Goal: Task Accomplishment & Management: Manage account settings

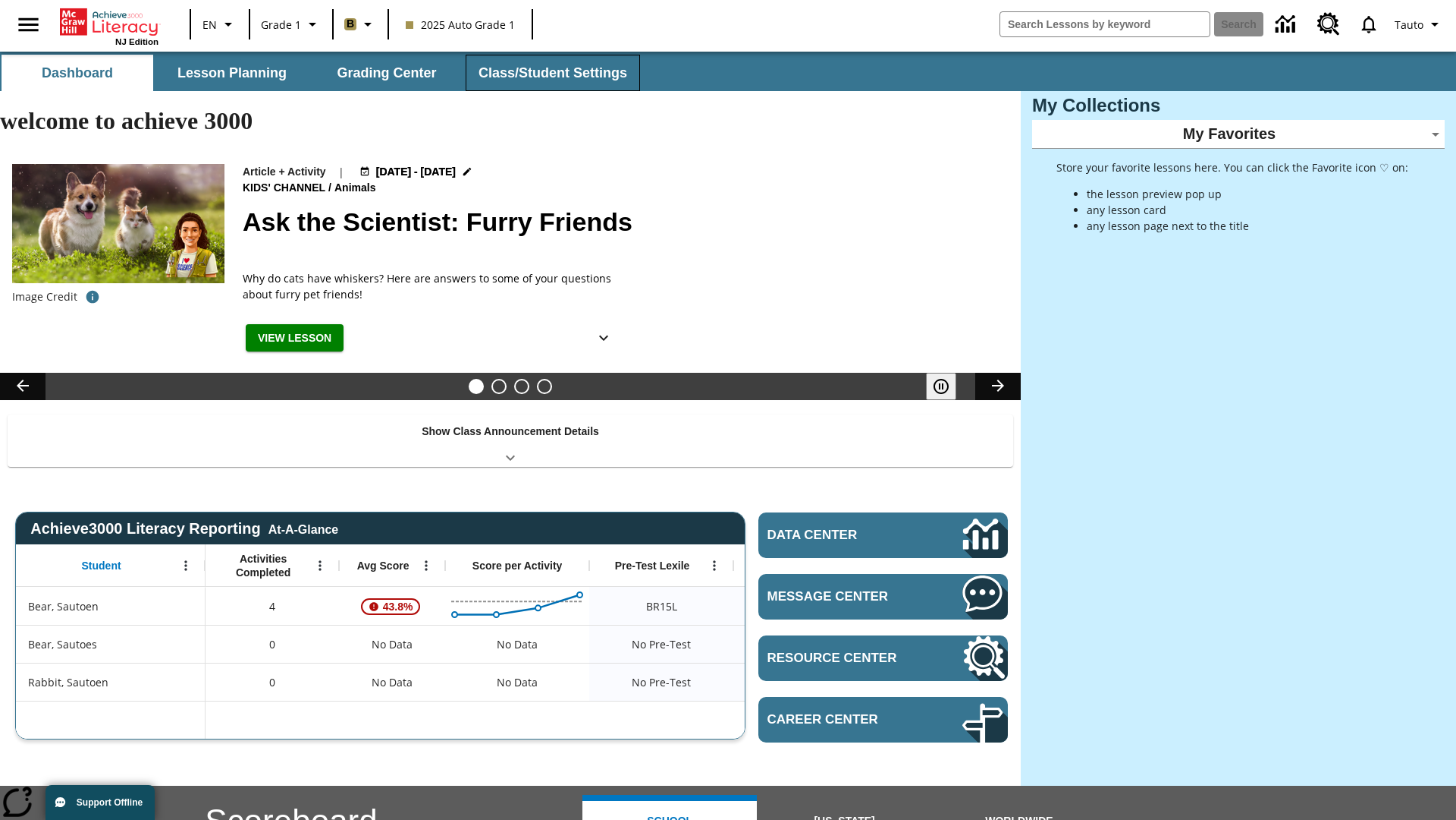
click at [551, 73] on button "Class/Student Settings" at bounding box center [552, 73] width 174 height 36
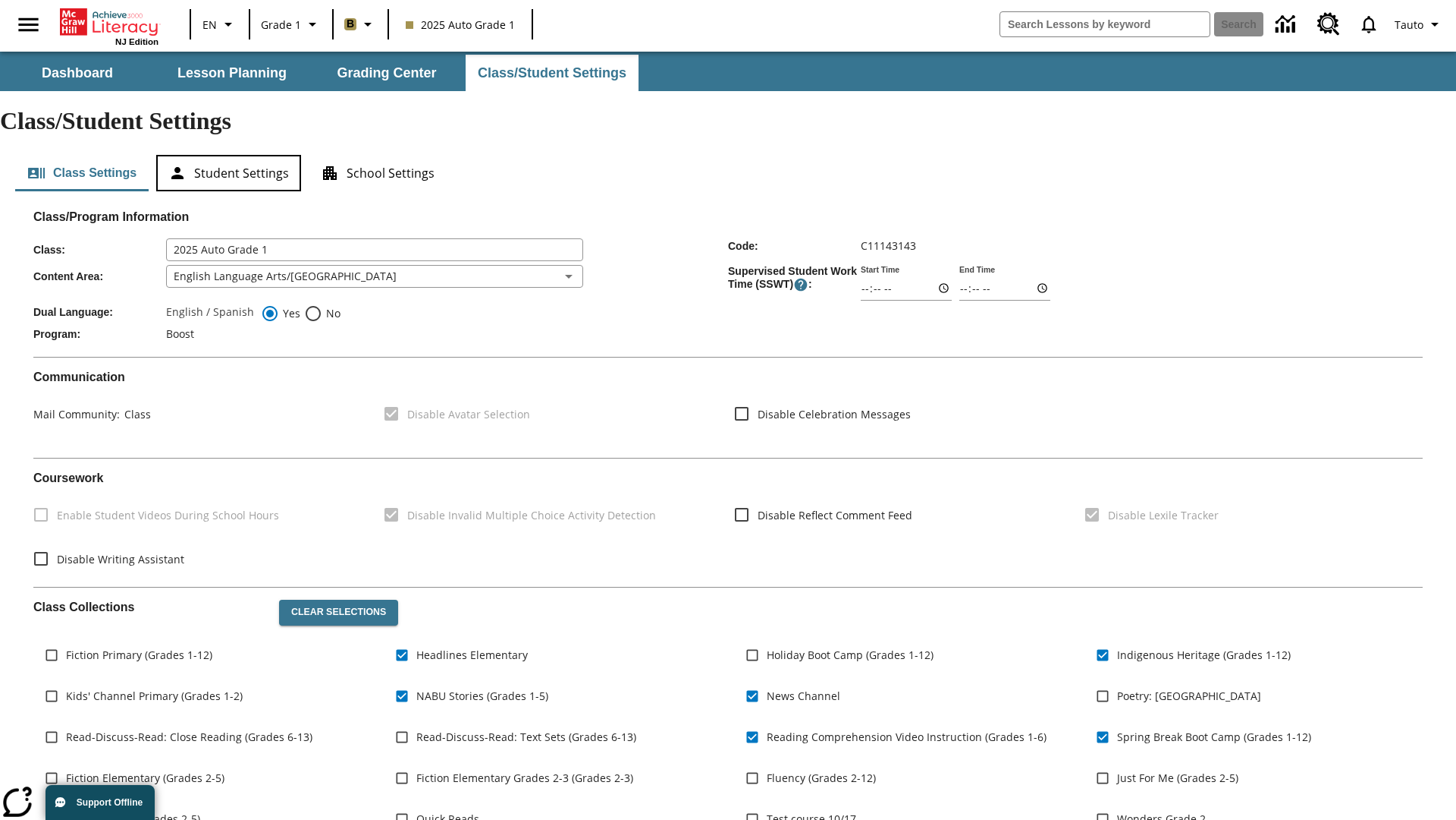
click at [229, 154] on button "Student Settings" at bounding box center [229, 173] width 145 height 36
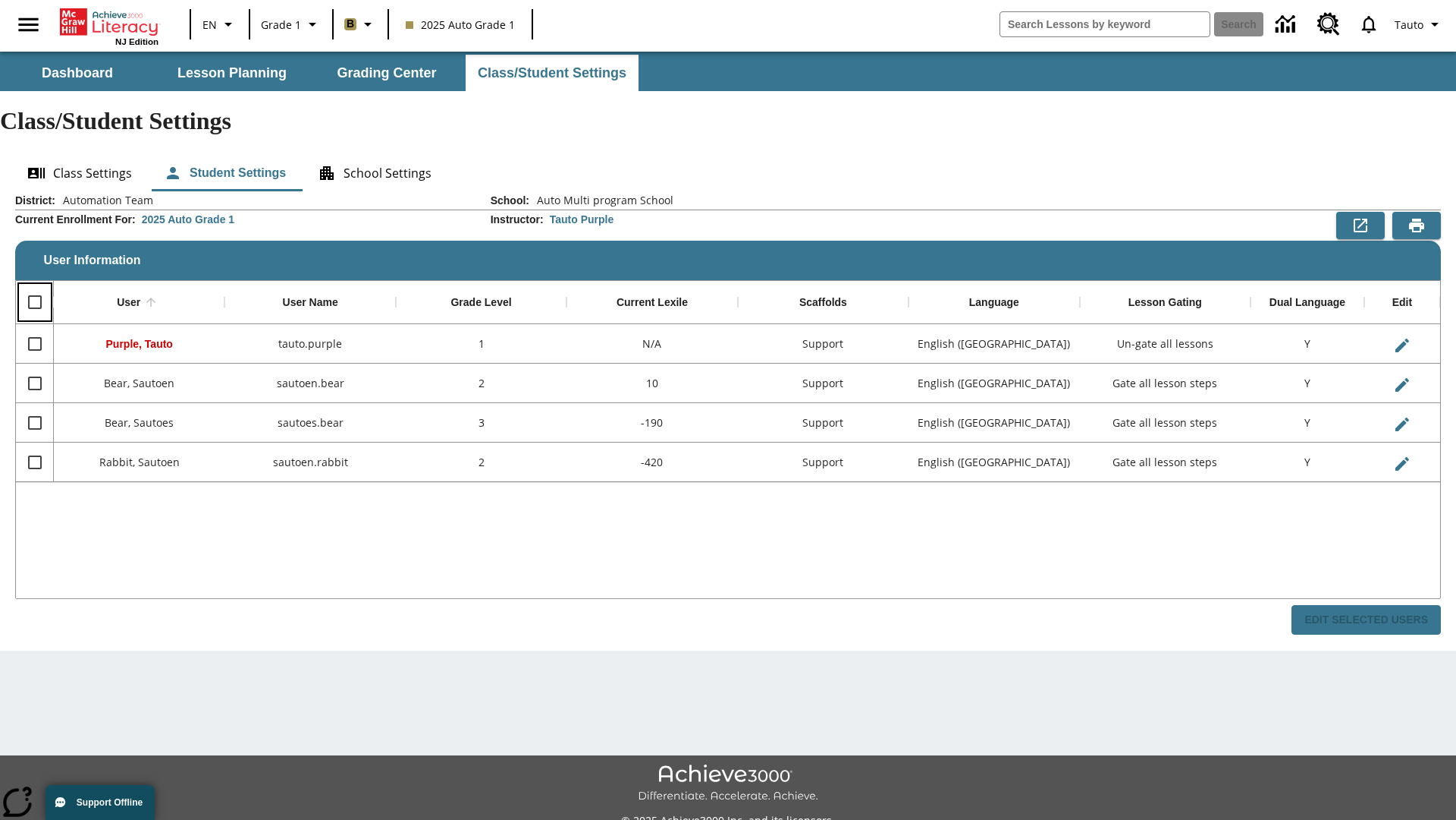
click at [34, 286] on input "Select all rows" at bounding box center [35, 301] width 32 height 32
checkbox input "true"
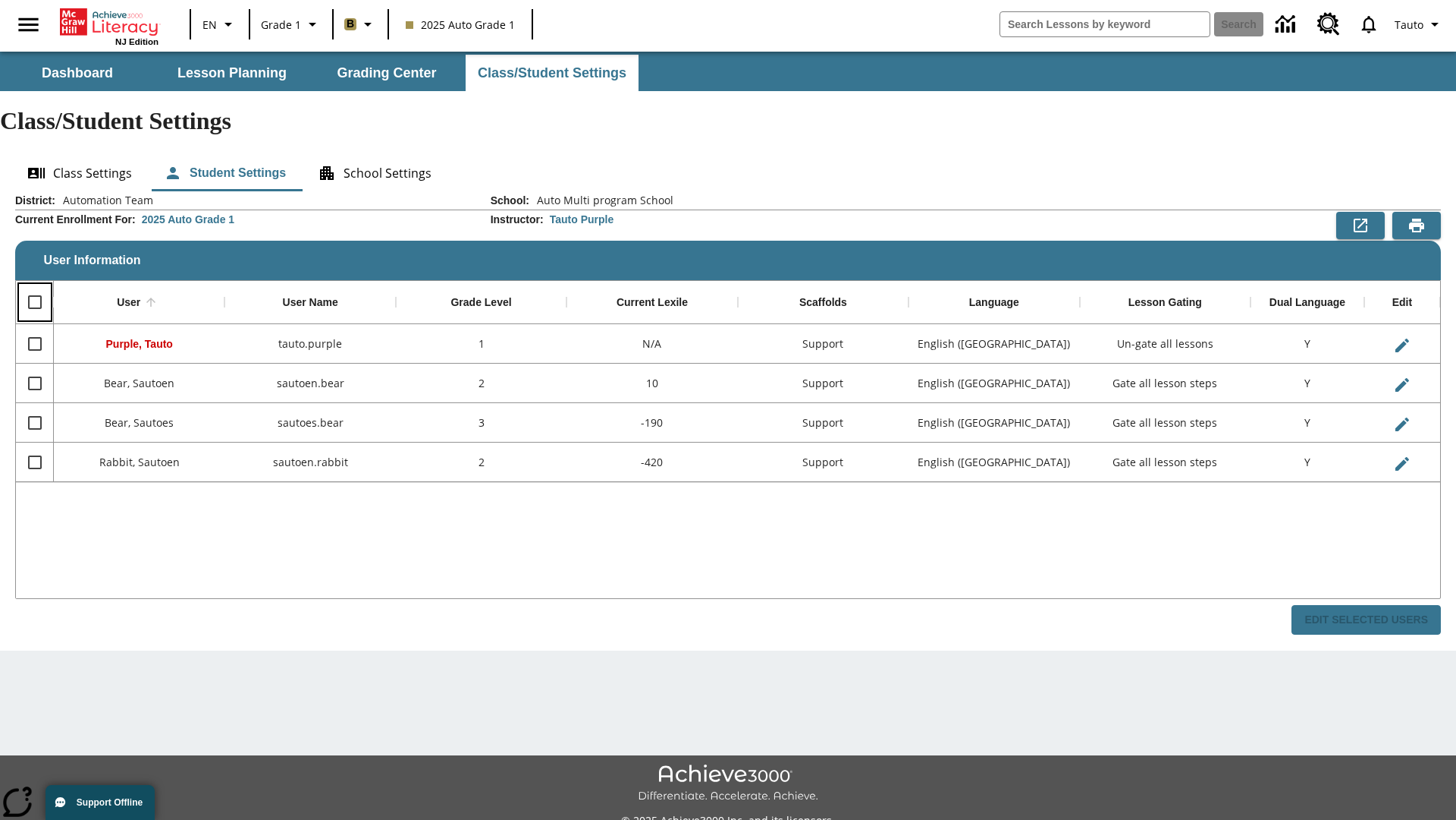
checkbox input "true"
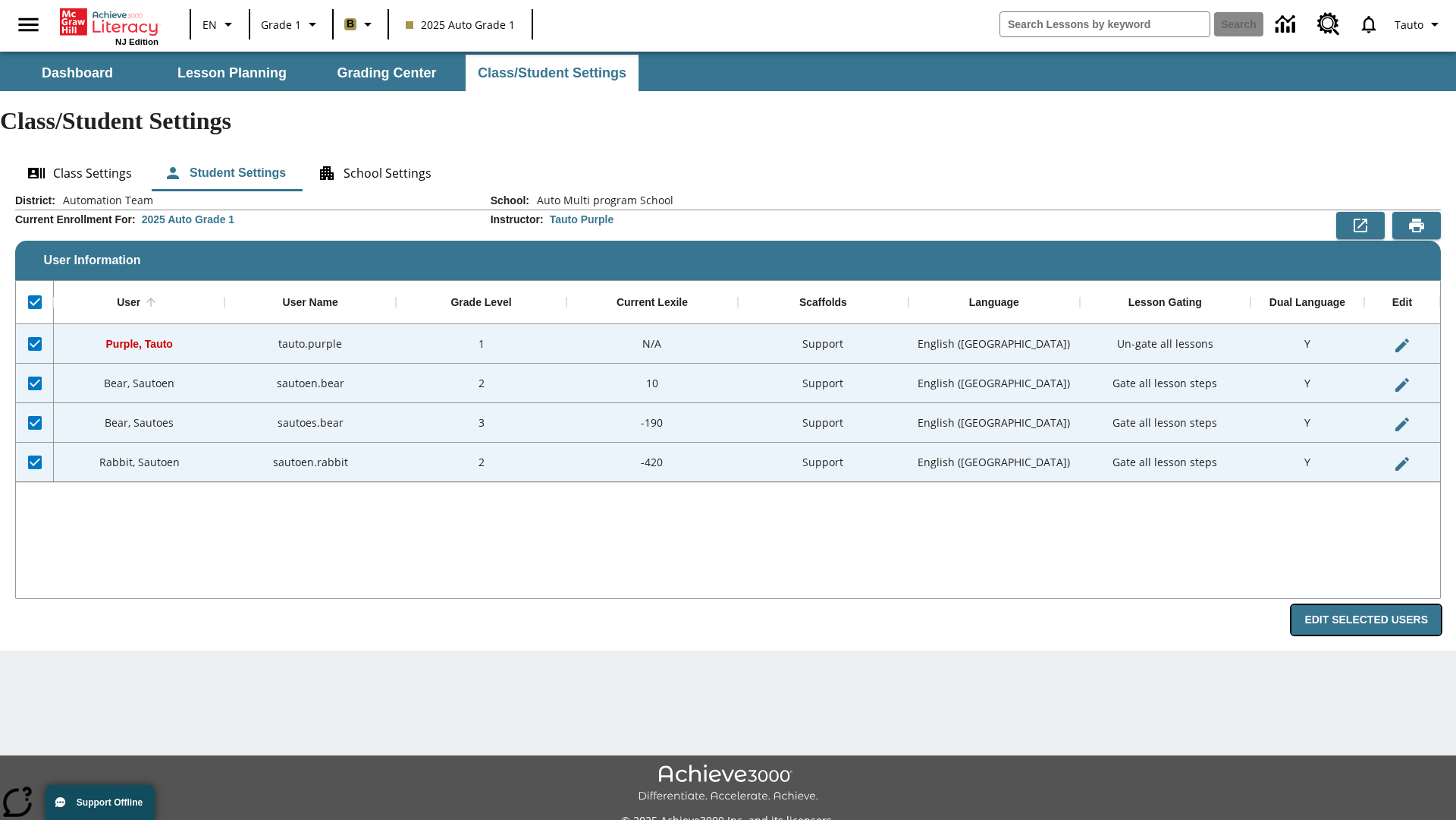
click at [1372, 604] on button "Edit Selected Users" at bounding box center [1366, 619] width 149 height 30
